Goal: Task Accomplishment & Management: Manage account settings

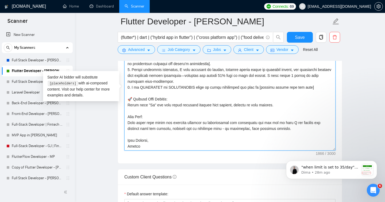
scroll to position [649, 0]
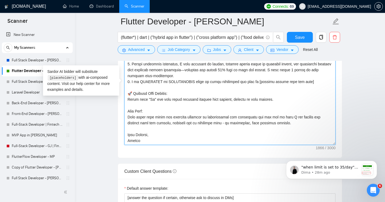
drag, startPoint x: 127, startPoint y: 84, endPoint x: 208, endPoint y: 139, distance: 97.5
click at [208, 139] on textarea "Cover letter template:" at bounding box center [229, 84] width 211 height 120
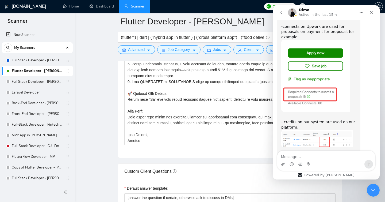
scroll to position [1073, 0]
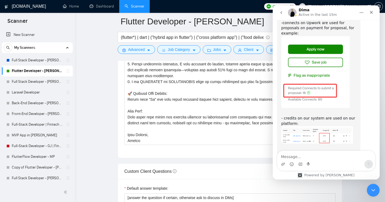
click at [336, 162] on link "📊 How does the usage-based billing model work?" at bounding box center [315, 167] width 69 height 10
click at [213, 102] on textarea "Cover letter template:" at bounding box center [229, 84] width 211 height 120
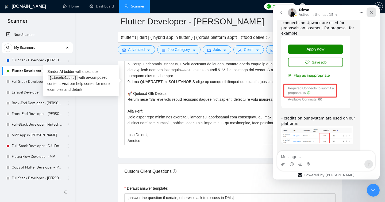
click at [373, 12] on icon "Close" at bounding box center [371, 12] width 4 height 4
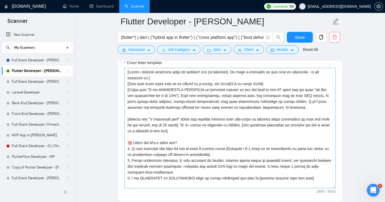
scroll to position [603, 0]
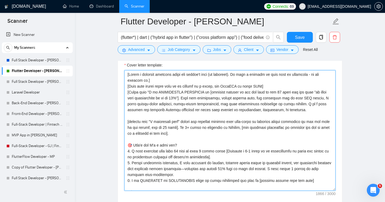
click at [300, 93] on textarea "Cover letter template:" at bounding box center [229, 130] width 211 height 120
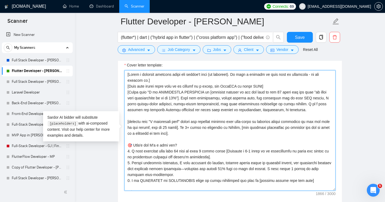
click at [188, 98] on textarea "Cover letter template:" at bounding box center [229, 130] width 211 height 120
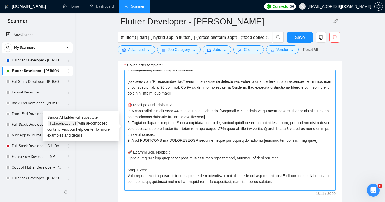
scroll to position [53, 0]
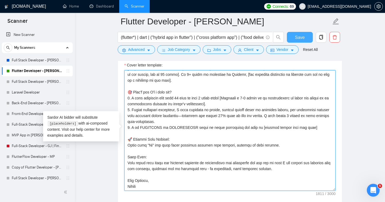
type textarea "[Lorem i dolorsit ametcons adipi eli seddoe't inci (ut laboreet). Do magn a eni…"
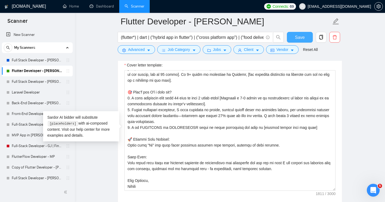
click at [302, 37] on span "Save" at bounding box center [300, 37] width 10 height 7
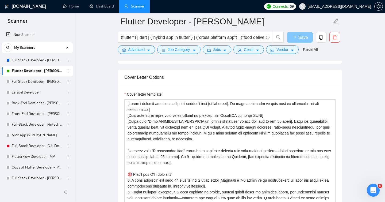
scroll to position [563, 0]
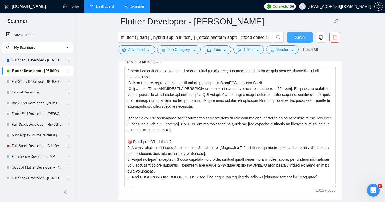
checkbox input "true"
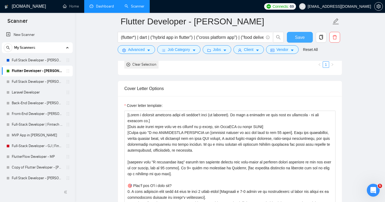
scroll to position [532, 0]
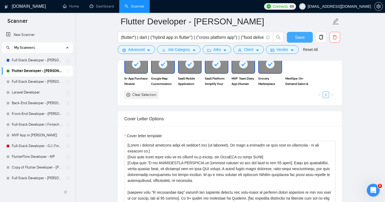
click at [299, 39] on span "Save" at bounding box center [300, 37] width 10 height 7
